Goal: Navigation & Orientation: Understand site structure

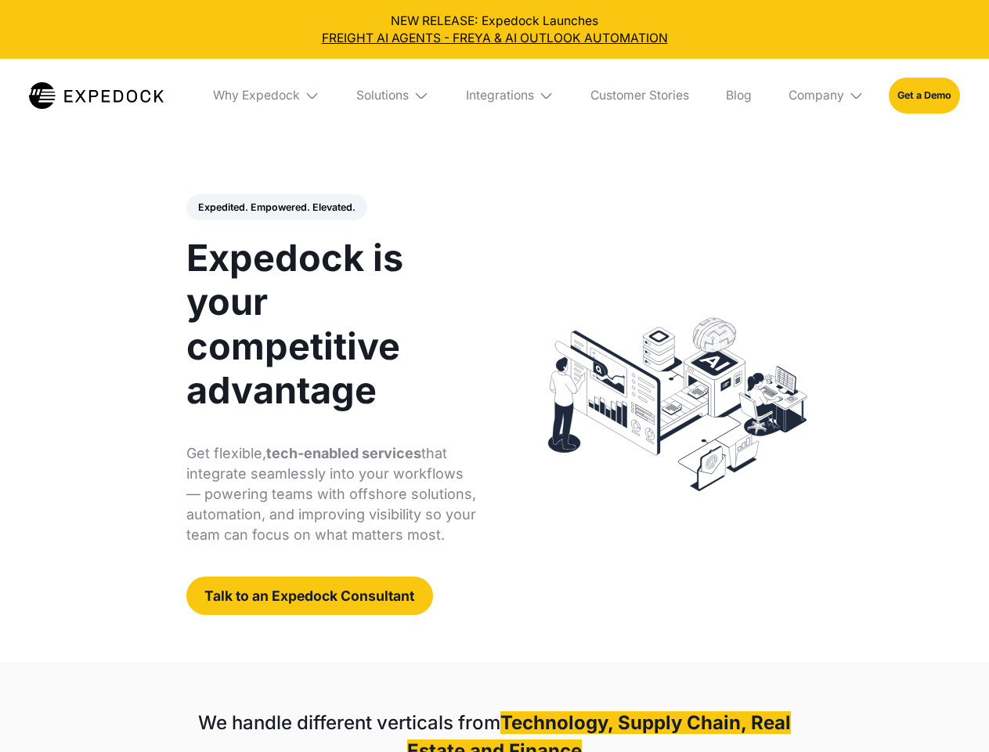
select select
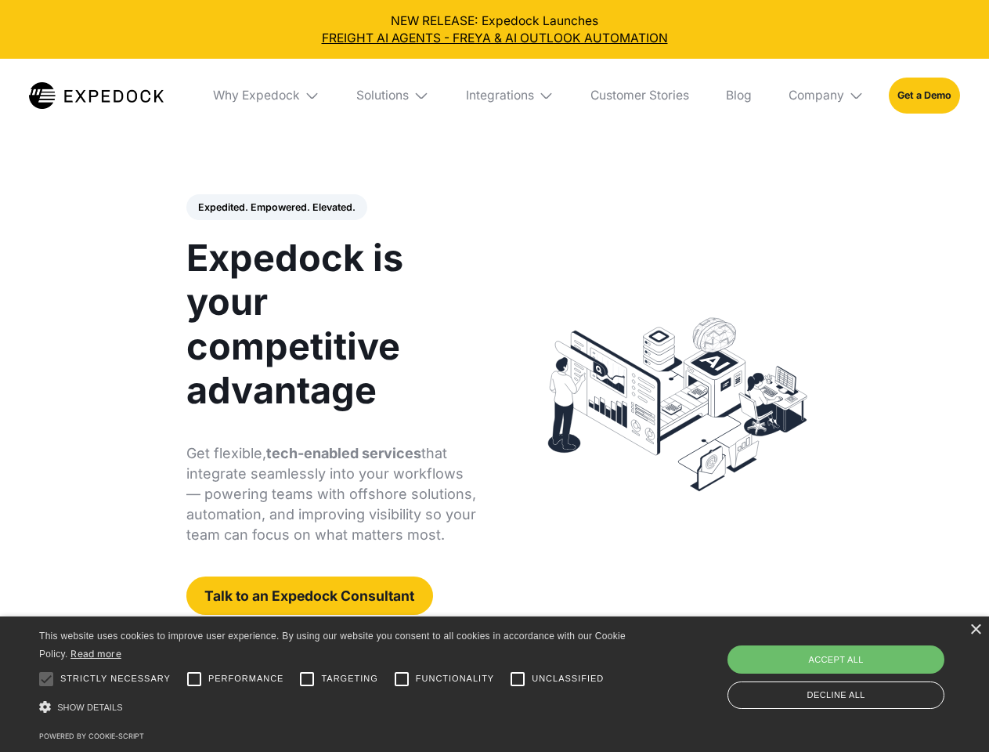
click at [494, 96] on div "Integrations" at bounding box center [500, 96] width 68 height 16
click at [267, 96] on div "Why Expedock" at bounding box center [243, 96] width 87 height 16
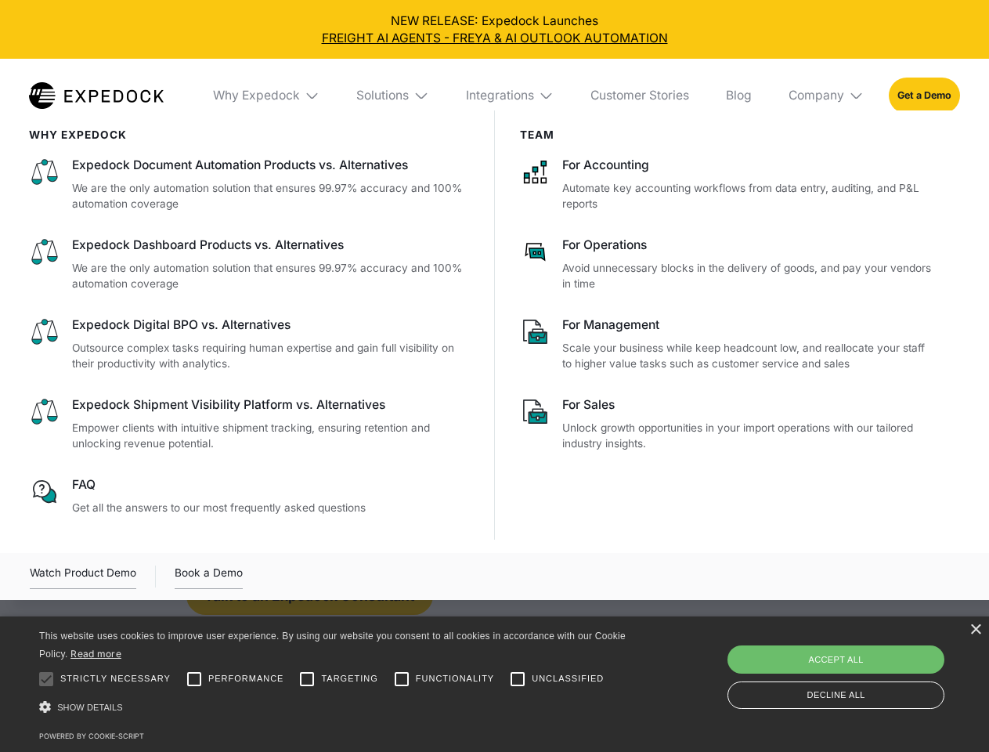
click at [394, 96] on div "Solutions" at bounding box center [382, 96] width 52 height 16
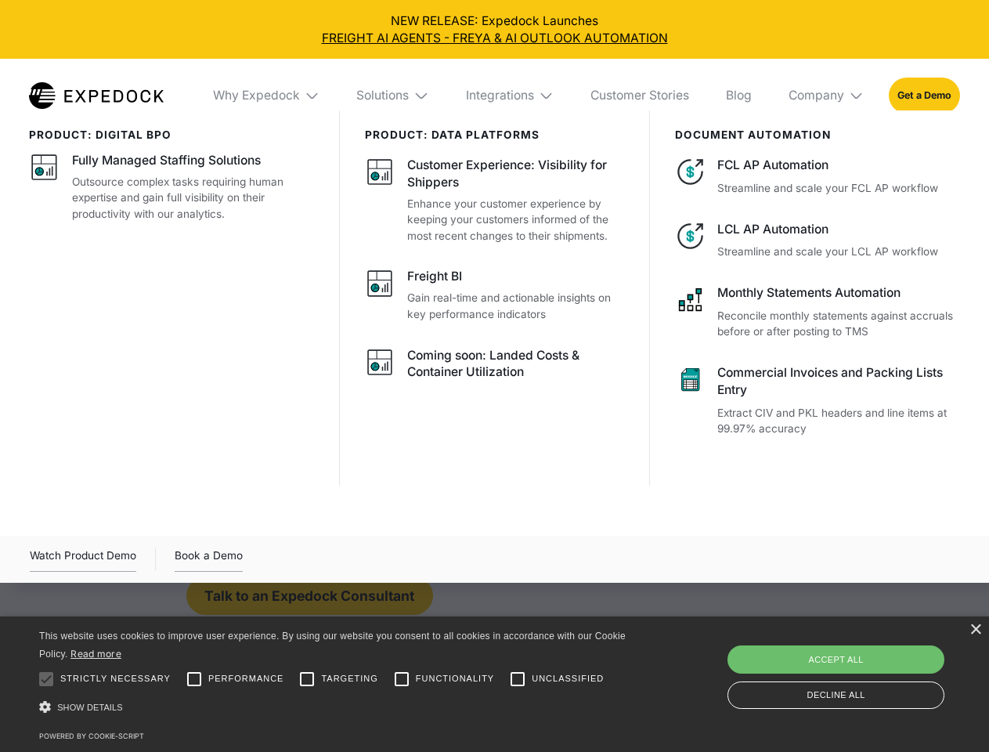
click at [511, 96] on div "Integrations" at bounding box center [500, 96] width 68 height 16
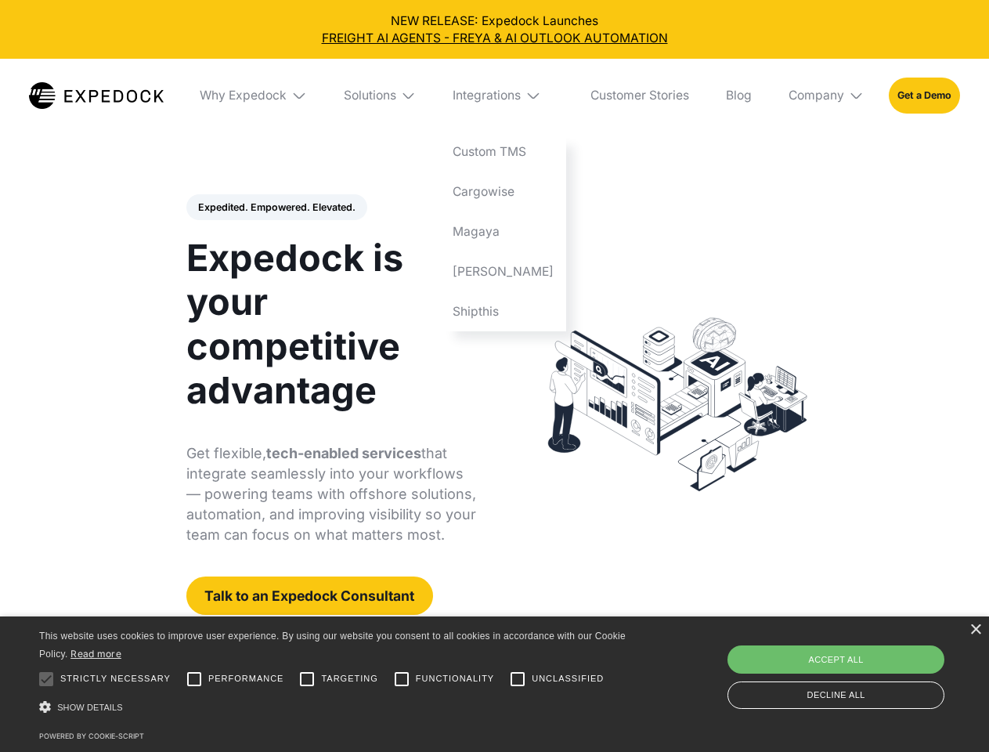
click at [827, 96] on div "Company" at bounding box center [817, 96] width 56 height 16
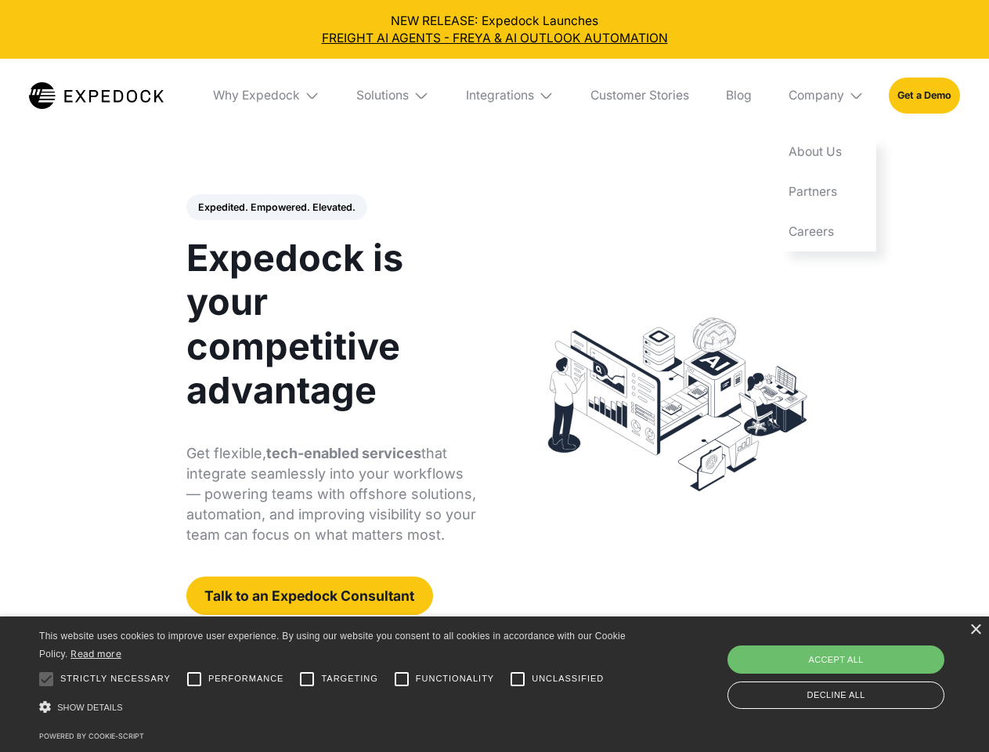
click at [276, 208] on div "Expedited. Empowered. Elevated. Automate Freight Document Extraction at 99.97% …" at bounding box center [331, 404] width 291 height 421
click at [46, 679] on div at bounding box center [46, 679] width 31 height 31
click at [194, 679] on input "Performance" at bounding box center [194, 679] width 31 height 31
checkbox input "true"
click at [307, 679] on input "Targeting" at bounding box center [306, 679] width 31 height 31
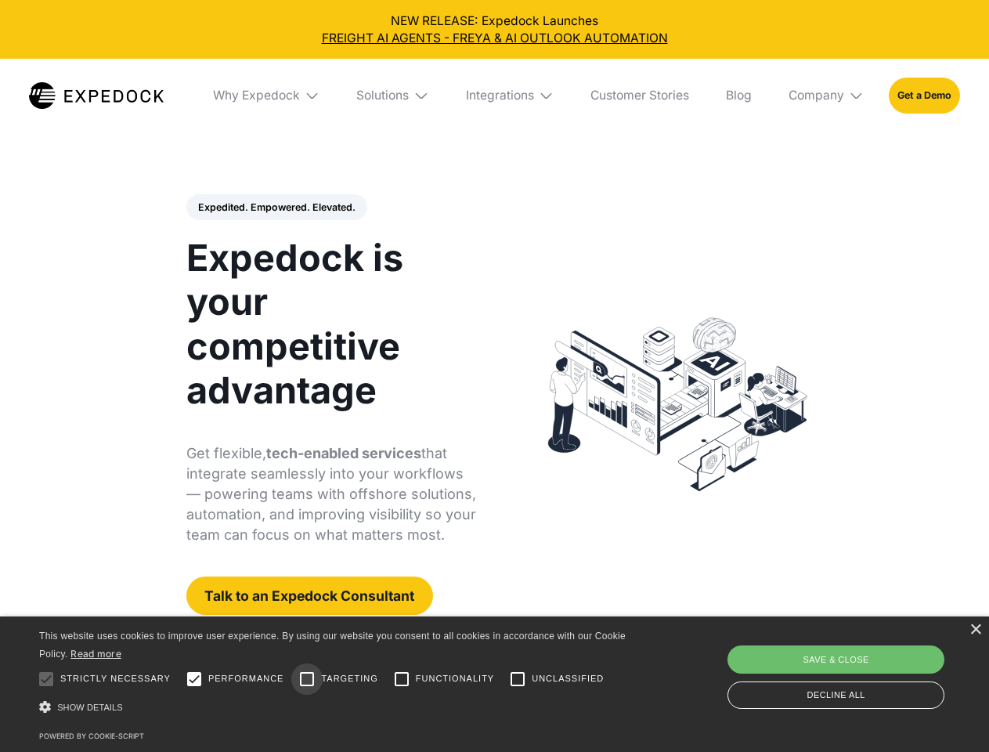
checkbox input "true"
click at [402, 679] on input "Functionality" at bounding box center [401, 679] width 31 height 31
checkbox input "true"
